Goal: Navigation & Orientation: Understand site structure

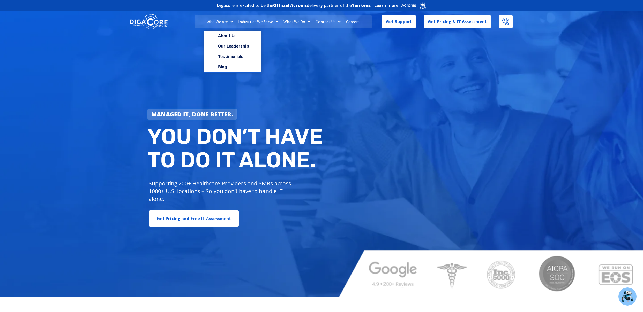
click at [227, 22] on link "Who We Are" at bounding box center [220, 21] width 32 height 13
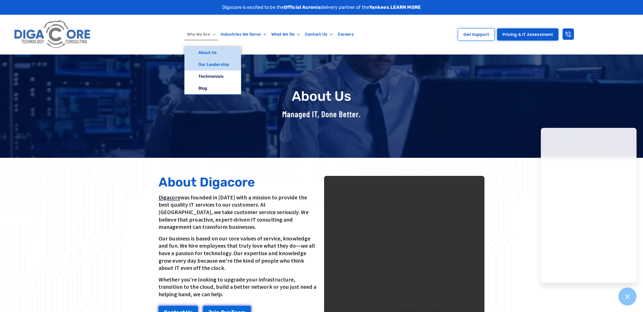
click at [218, 66] on link "Our Leadership" at bounding box center [212, 65] width 57 height 12
